Goal: Find specific page/section: Find specific page/section

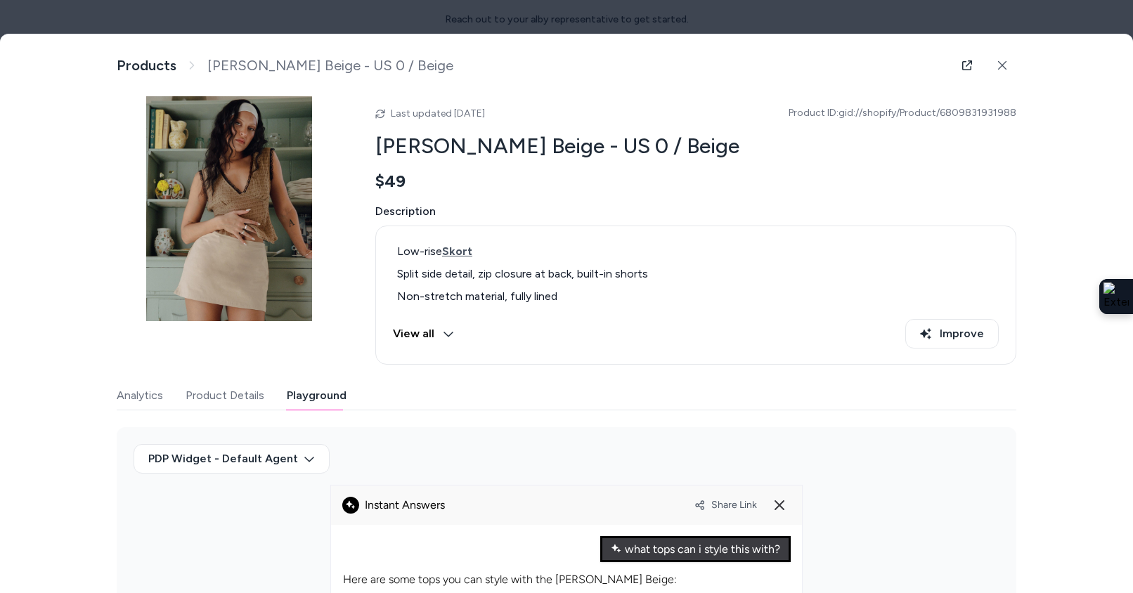
scroll to position [5, 0]
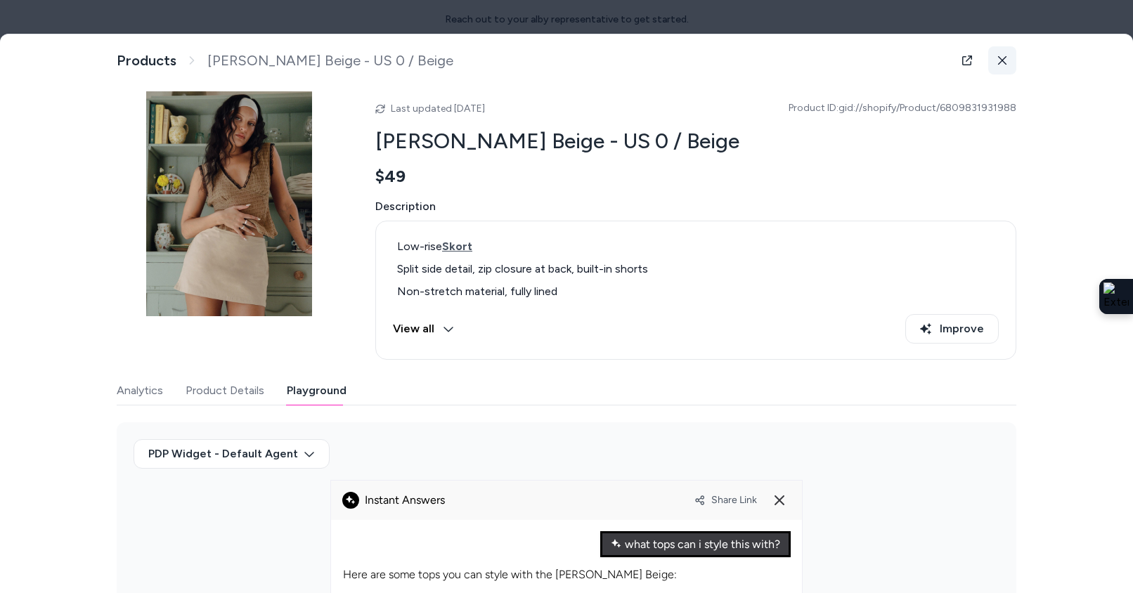
click at [1002, 58] on icon at bounding box center [1002, 61] width 10 height 10
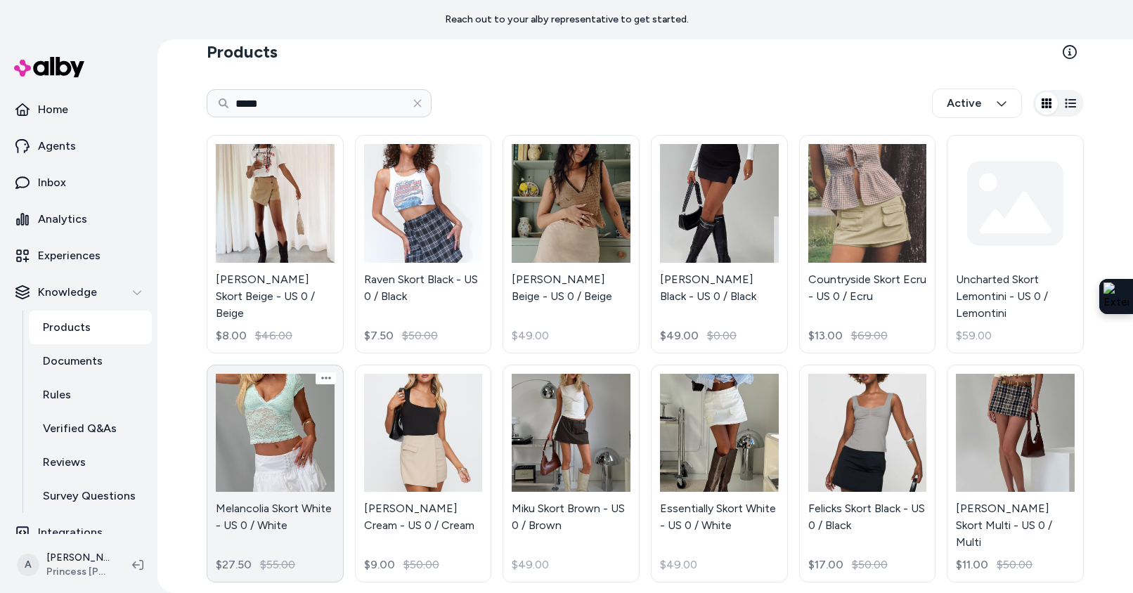
scroll to position [12, 0]
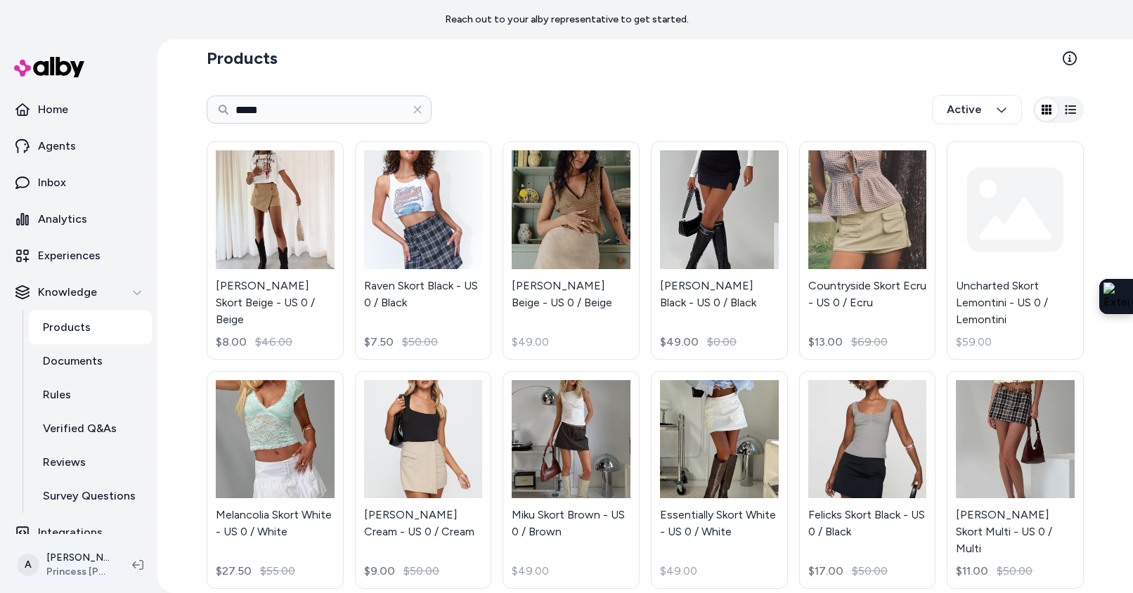
click at [92, 566] on html "Reach out to your alby representative to get started. Home Agents Inbox Analyti…" at bounding box center [566, 296] width 1133 height 593
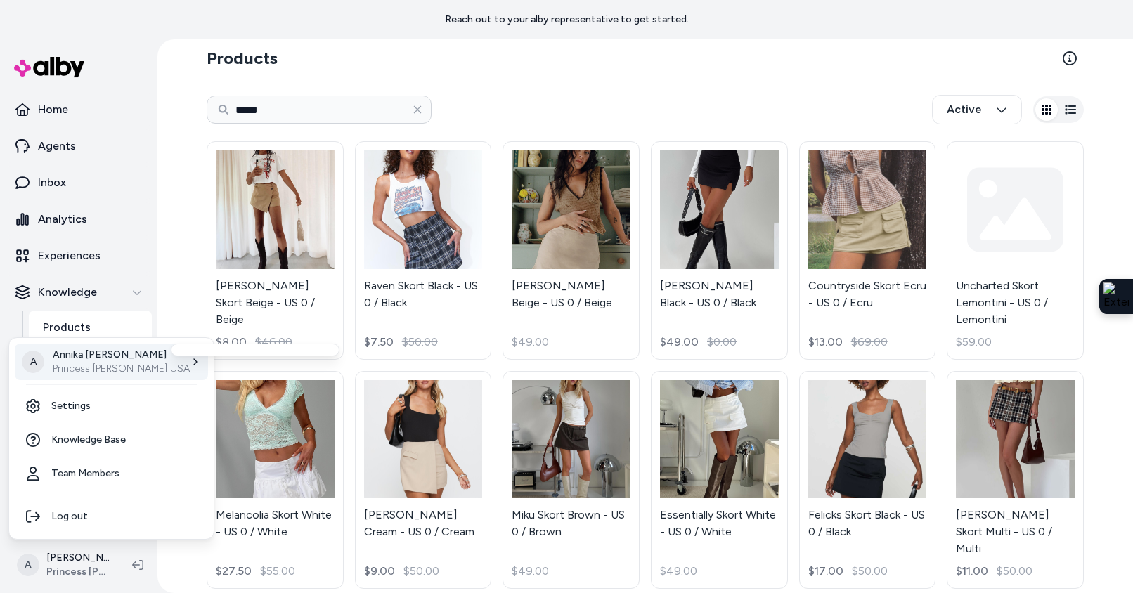
click at [137, 363] on div "A [PERSON_NAME] Princess [PERSON_NAME] USA" at bounding box center [111, 362] width 193 height 37
click at [122, 362] on p "Princess [PERSON_NAME] USA" at bounding box center [121, 369] width 137 height 14
click at [185, 264] on html "Reach out to your alby representative to get started. Home Agents Inbox Analyti…" at bounding box center [566, 296] width 1133 height 593
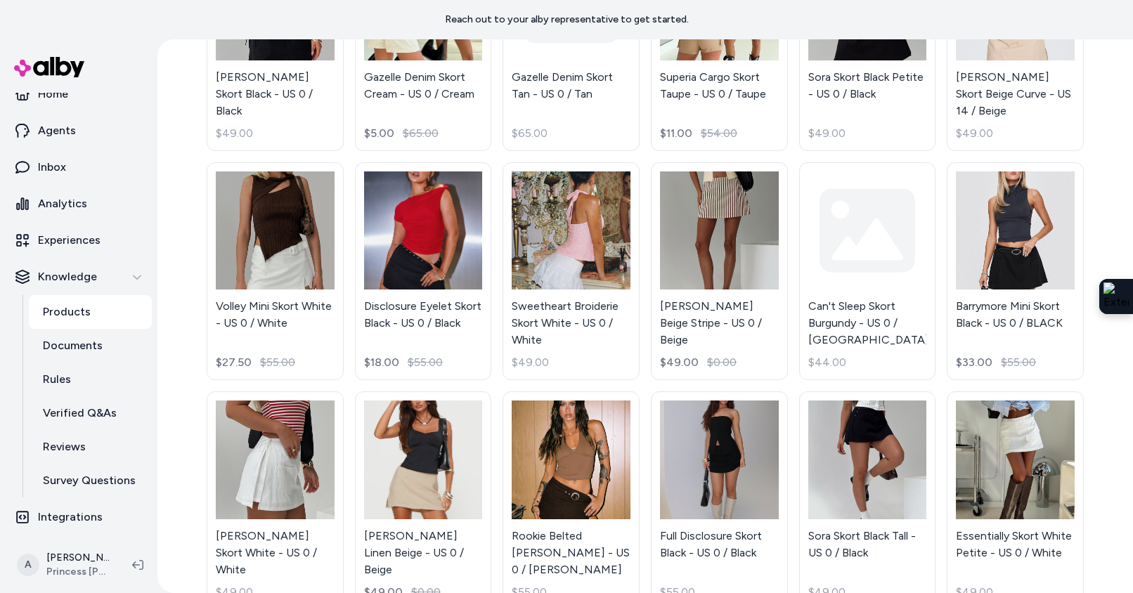
scroll to position [2298, 0]
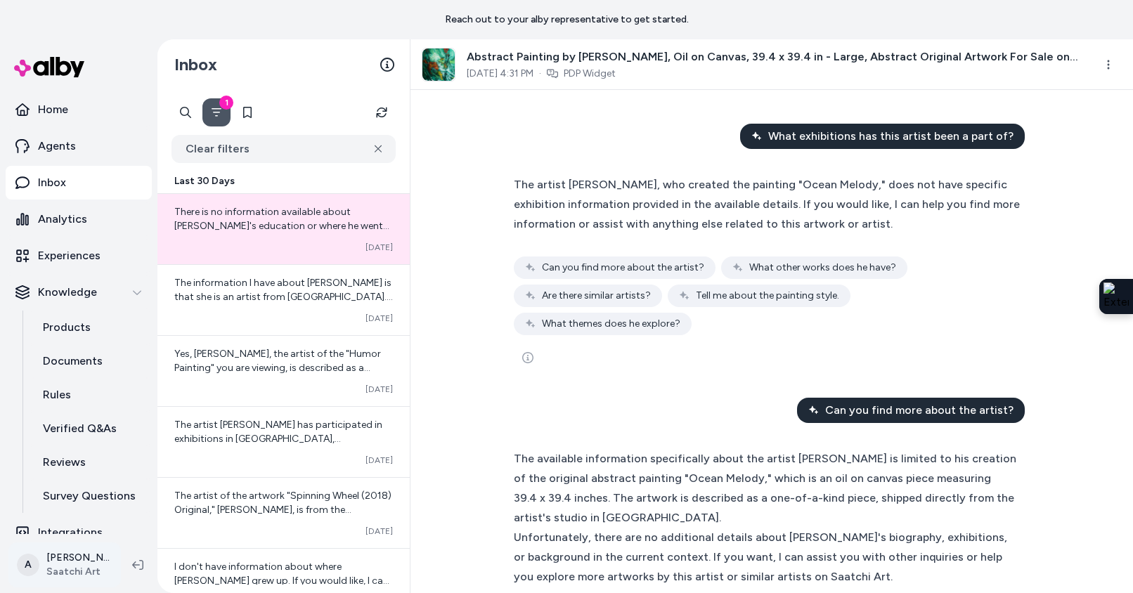
click at [65, 554] on html "Reach out to your alby representative to get started. Home Agents Inbox Analyti…" at bounding box center [566, 296] width 1133 height 593
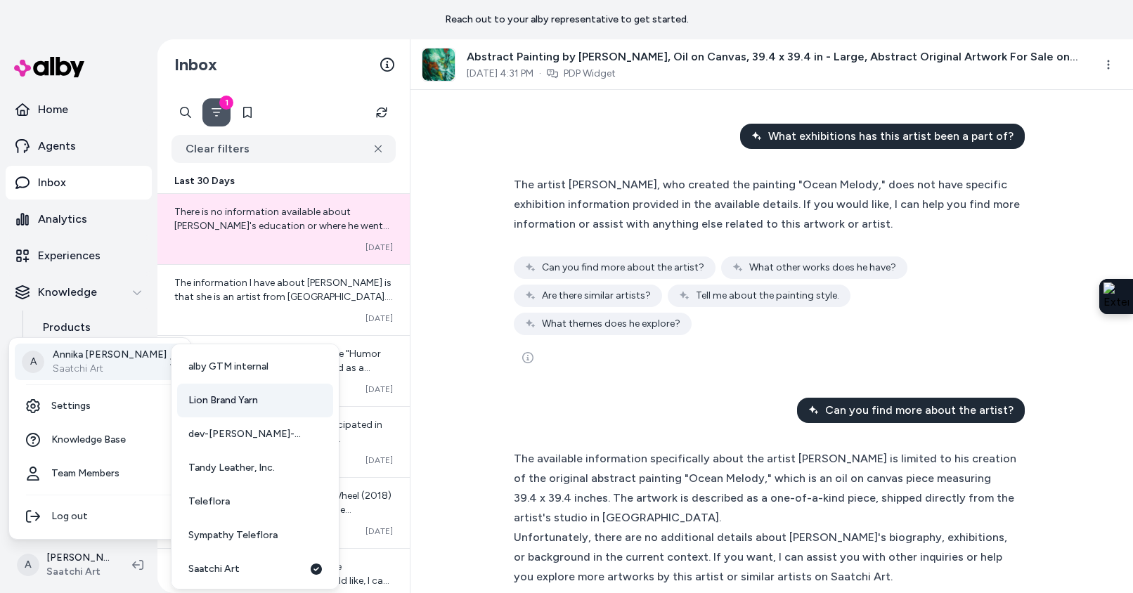
click at [255, 401] on span "Lion Brand Yarn" at bounding box center [223, 400] width 70 height 14
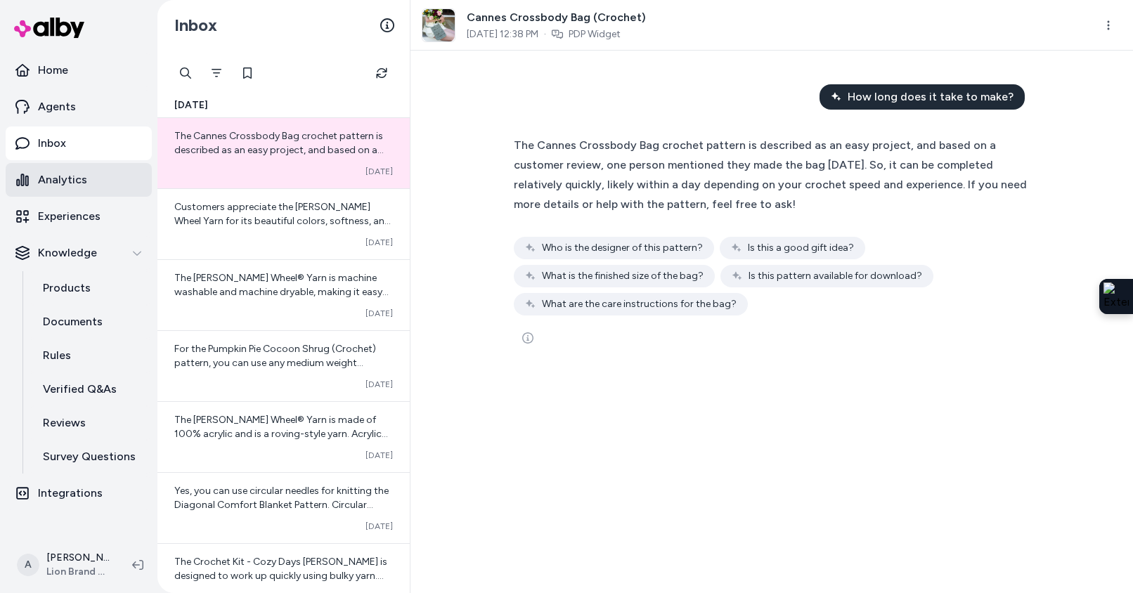
click at [81, 188] on p "Analytics" at bounding box center [62, 179] width 49 height 17
